Goal: Task Accomplishment & Management: Manage account settings

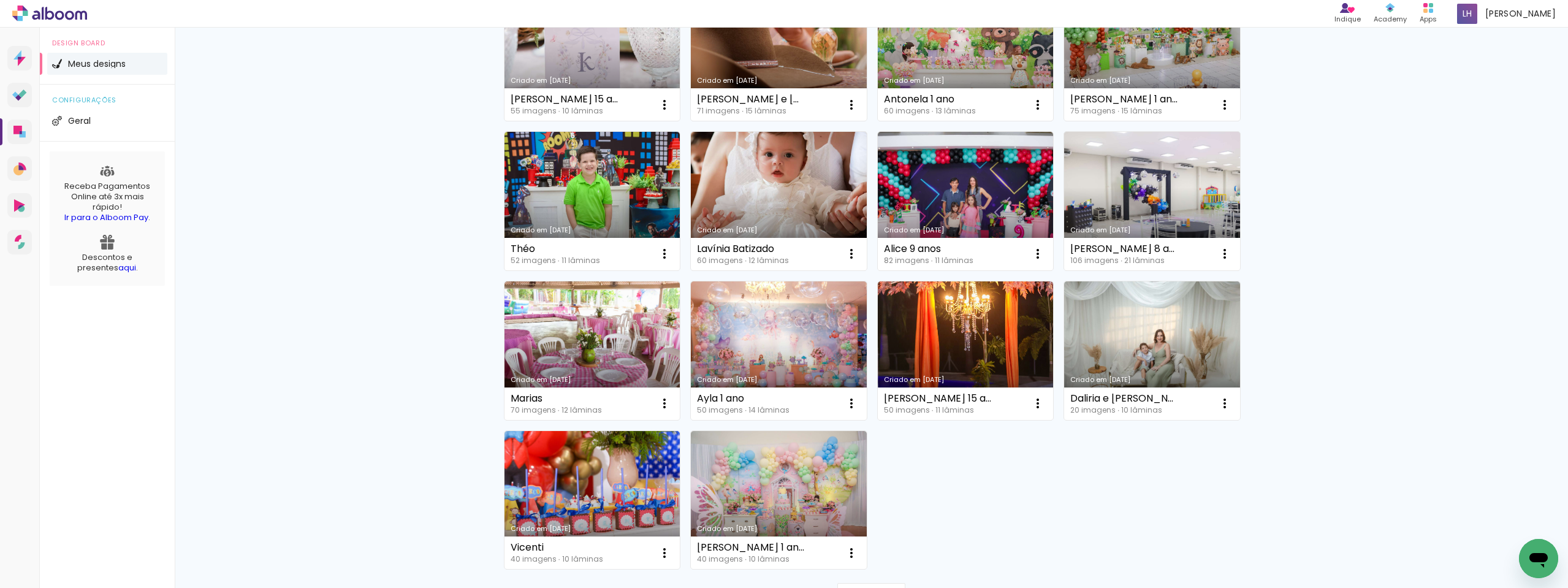
scroll to position [621, 0]
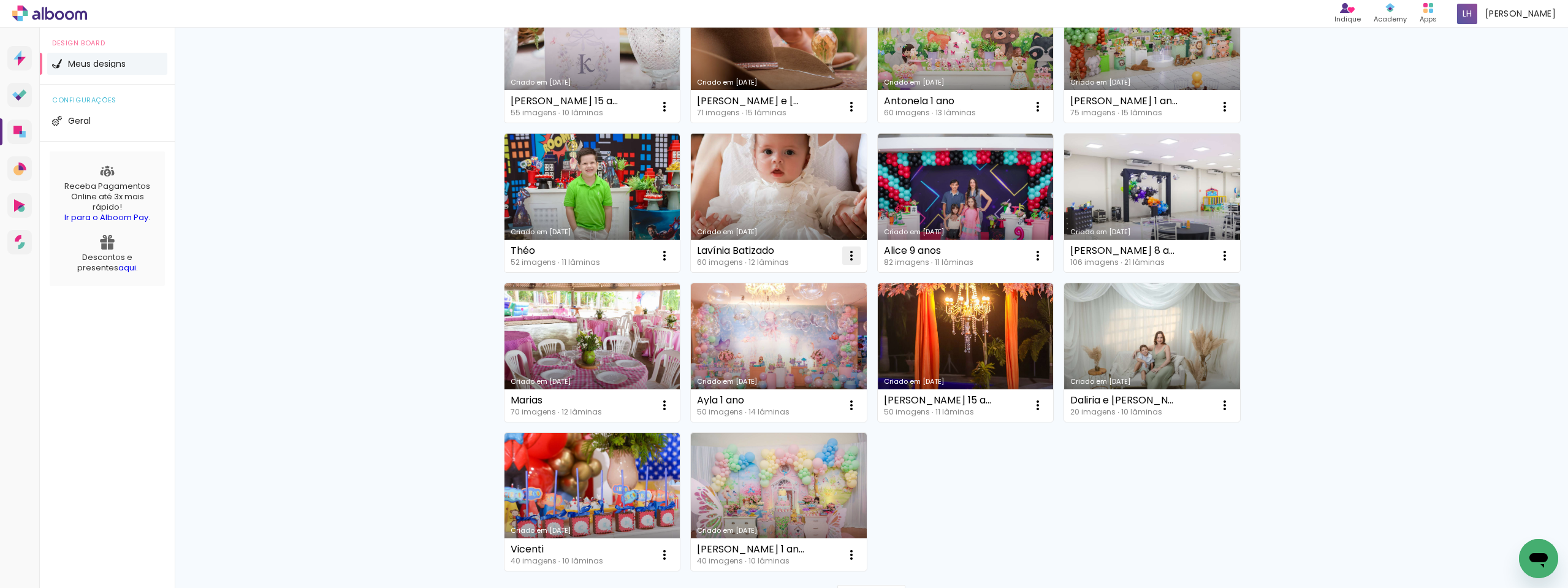
click at [773, 330] on paper-item "Excluir" at bounding box center [798, 337] width 121 height 25
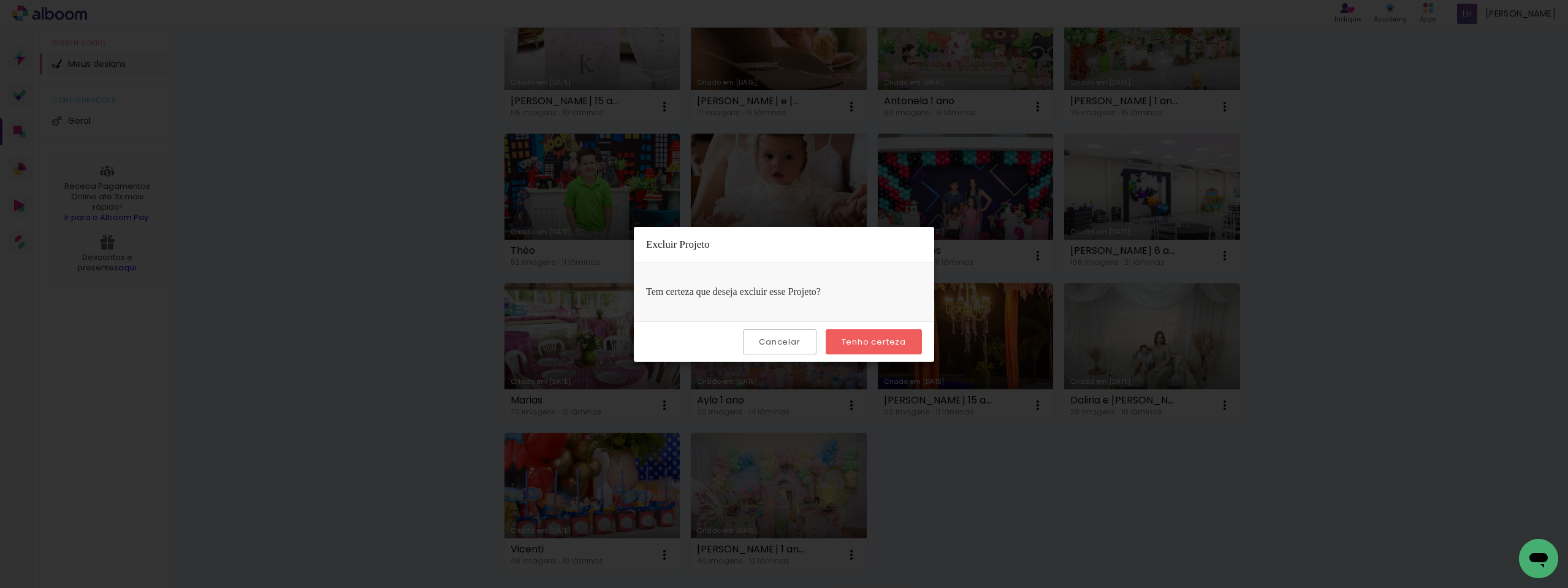
click at [857, 334] on paper-button "Tenho certeza" at bounding box center [874, 342] width 96 height 25
click at [0, 0] on slot "Tenho certeza" at bounding box center [0, 0] width 0 height 0
